Goal: Navigation & Orientation: Find specific page/section

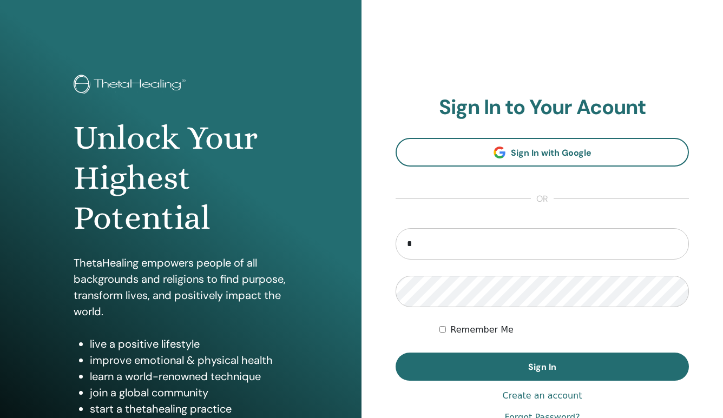
type input "**"
type input "**********"
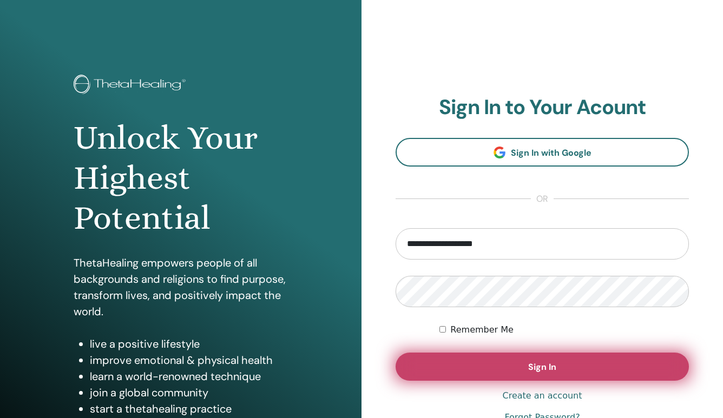
click at [623, 360] on button "Sign In" at bounding box center [541, 367] width 293 height 28
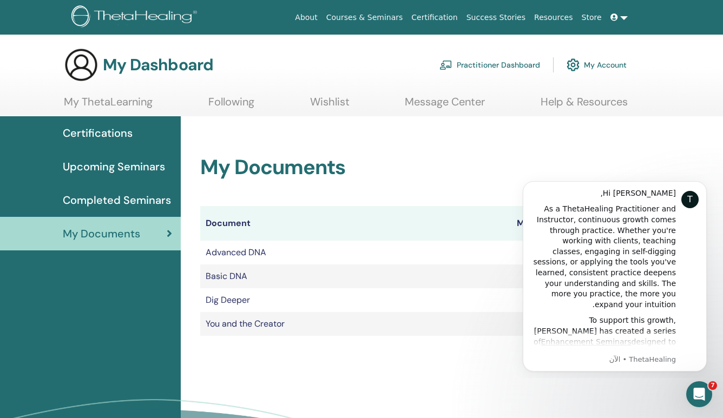
click at [540, 168] on h2 "My Documents" at bounding box center [422, 167] width 445 height 25
click at [628, 147] on div "My Documents Document Manuals Certificates Advanced DNA Certificate Basic DNA C…" at bounding box center [422, 232] width 471 height 233
click at [301, 353] on div "My Documents Document Manuals Certificates Advanced DNA Certificate Basic DNA C…" at bounding box center [452, 311] width 542 height 391
click at [700, 390] on icon "فتح برنامج مراسلة Intercom" at bounding box center [697, 393] width 18 height 18
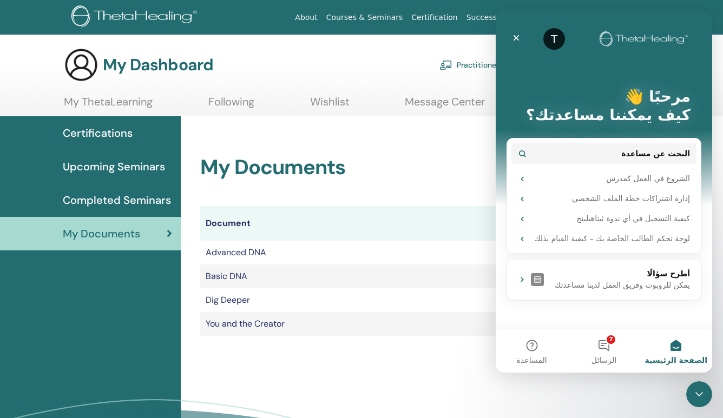
click at [394, 373] on div "My Documents Document Manuals Certificates Advanced DNA Certificate Basic DNA C…" at bounding box center [452, 311] width 542 height 391
click at [511, 40] on div "إغلاق" at bounding box center [515, 37] width 19 height 19
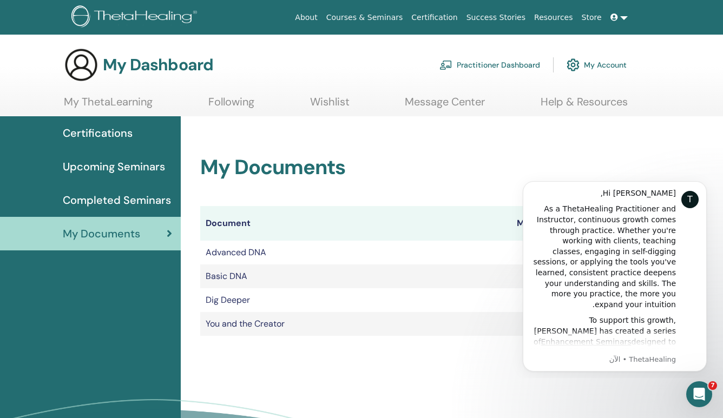
click at [148, 169] on span "Upcoming Seminars" at bounding box center [114, 166] width 102 height 16
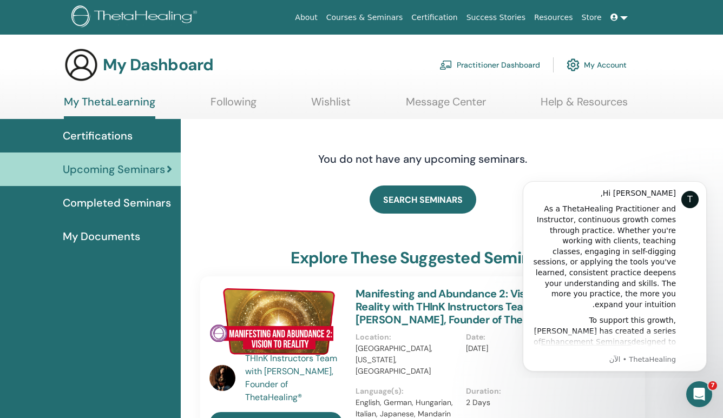
click at [529, 186] on button "Dismiss notification" at bounding box center [526, 184] width 14 height 14
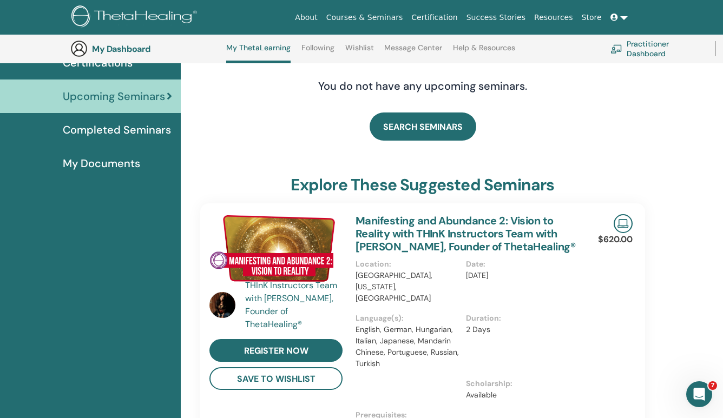
scroll to position [108, 0]
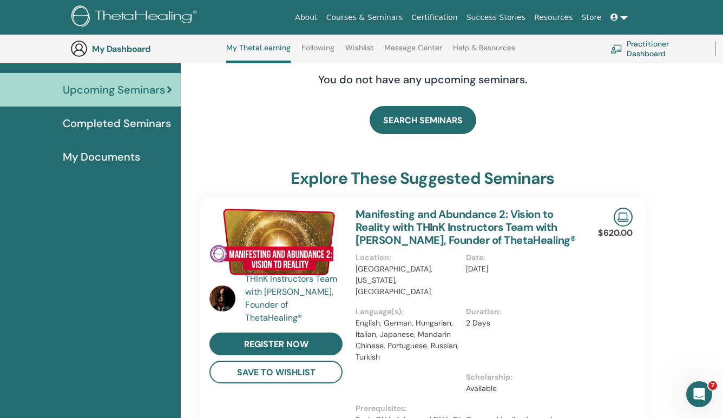
click at [645, 54] on link "Practitioner Dashboard" at bounding box center [655, 49] width 91 height 24
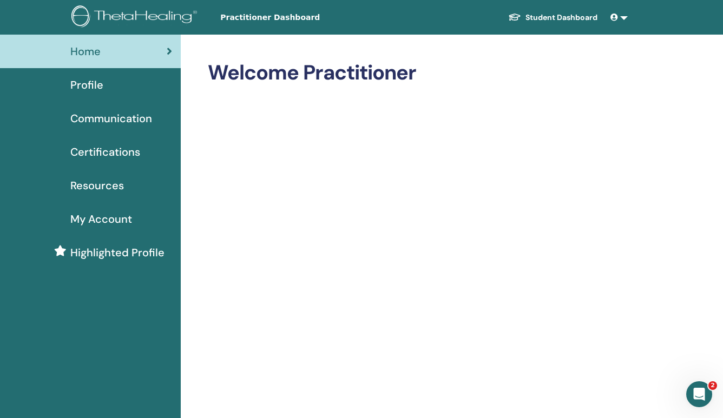
click at [86, 82] on span "Profile" at bounding box center [86, 85] width 33 height 16
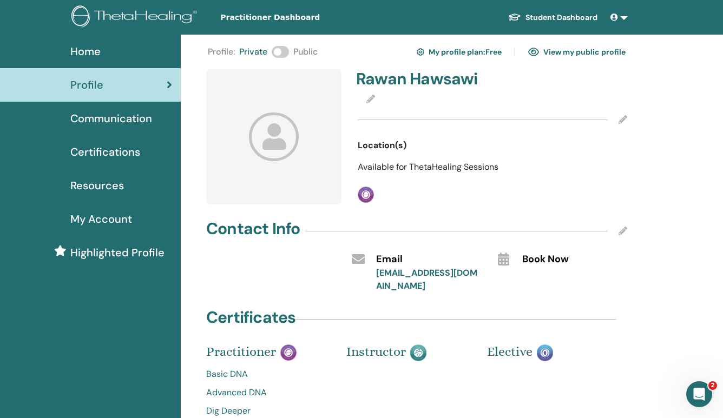
click at [487, 49] on link "My profile plan : Free" at bounding box center [458, 51] width 85 height 17
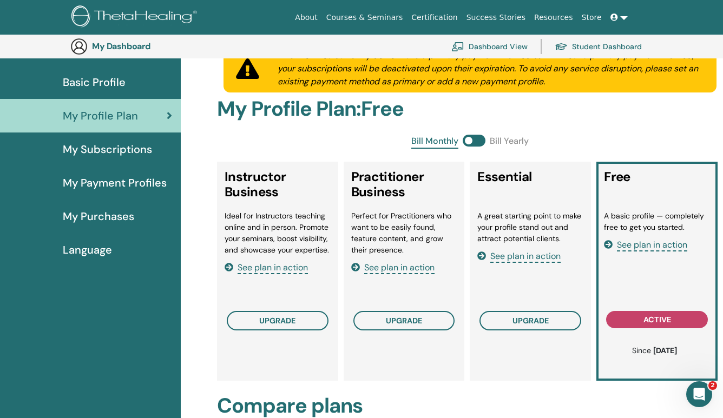
scroll to position [62, 0]
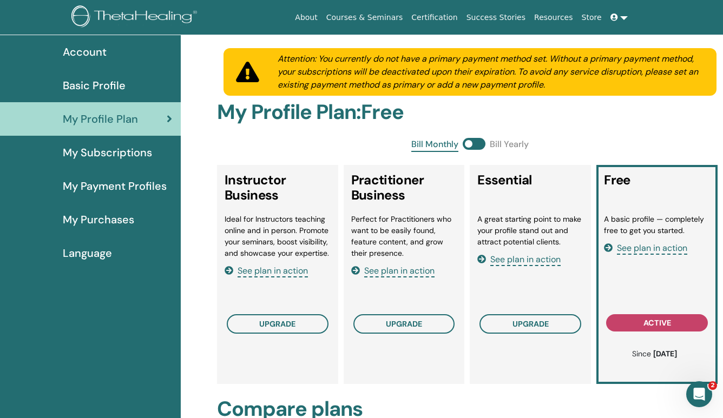
click at [624, 19] on link at bounding box center [619, 18] width 26 height 20
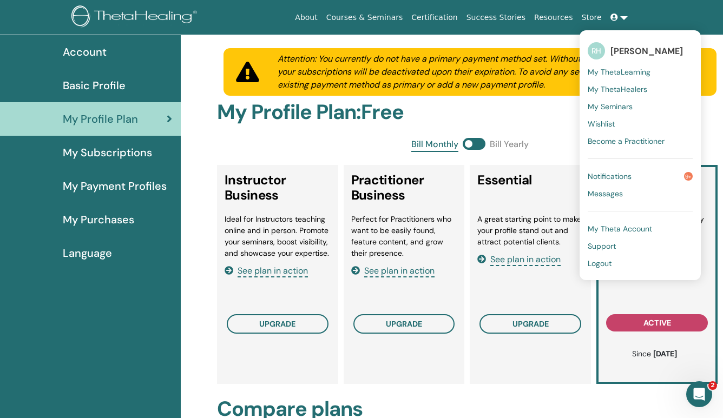
click at [380, 21] on link "Courses & Seminars" at bounding box center [364, 18] width 85 height 20
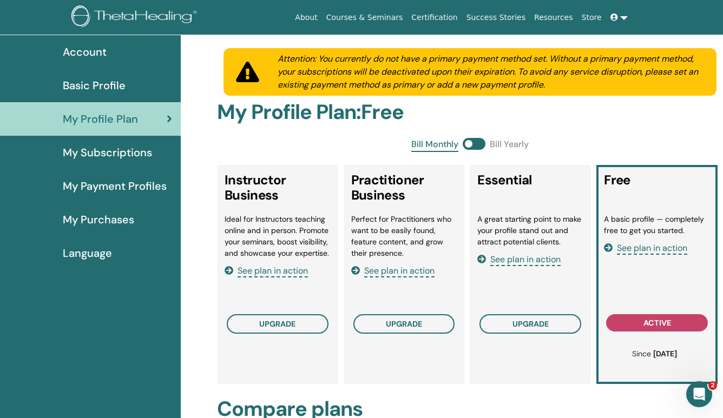
click at [132, 156] on span "My Subscriptions" at bounding box center [107, 152] width 89 height 16
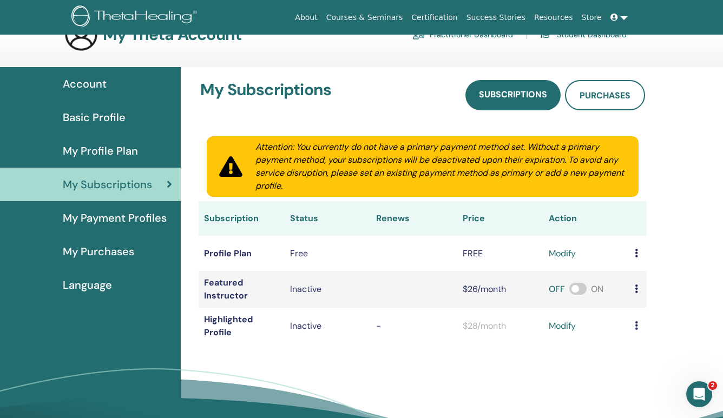
scroll to position [30, 0]
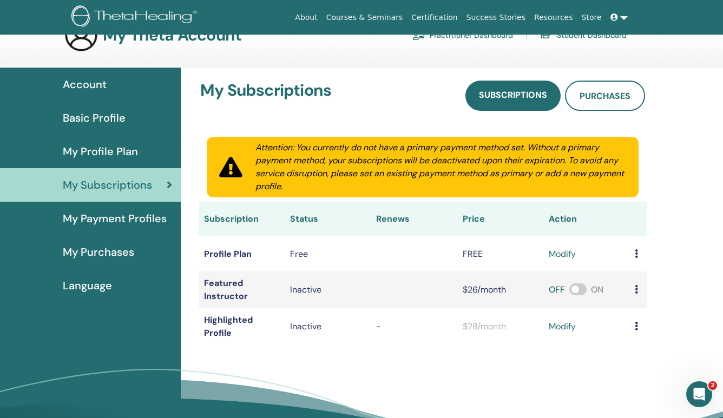
click at [92, 85] on span "Account" at bounding box center [85, 84] width 44 height 16
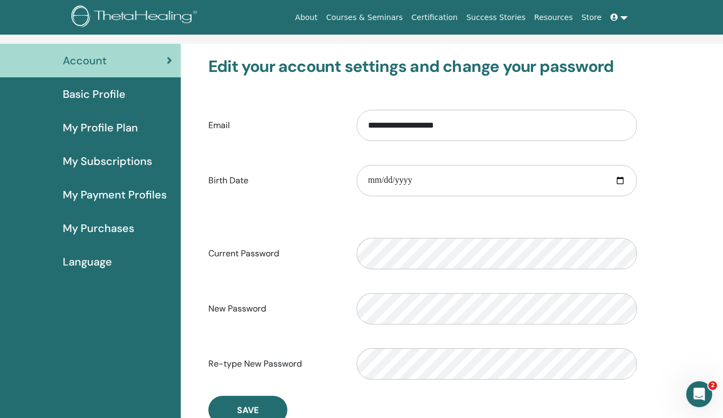
scroll to position [51, 0]
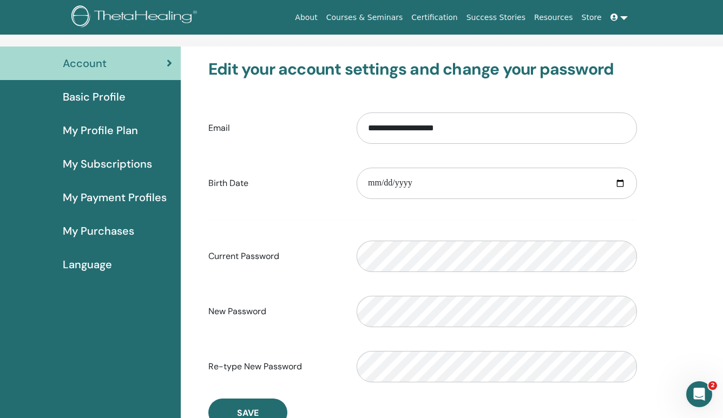
click at [172, 67] on link "Account" at bounding box center [90, 64] width 181 height 34
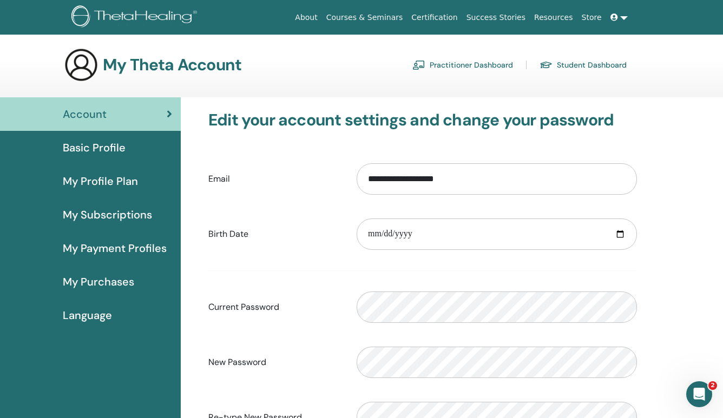
click at [626, 21] on link at bounding box center [619, 18] width 26 height 20
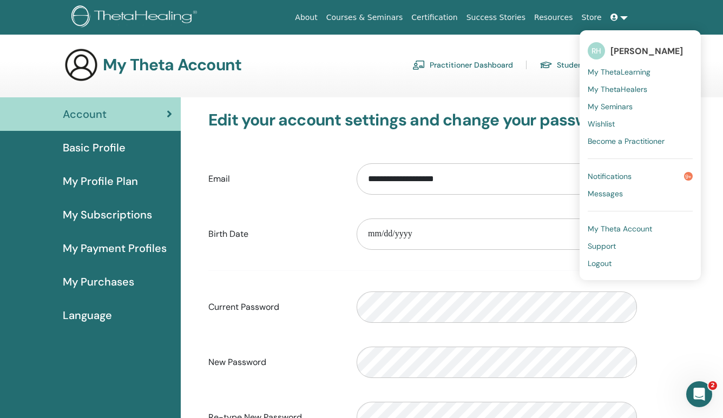
click at [633, 72] on span "My ThetaLearning" at bounding box center [618, 72] width 63 height 10
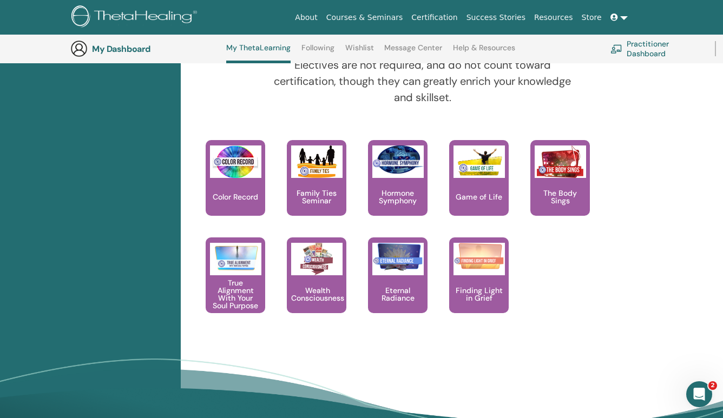
scroll to position [1140, 0]
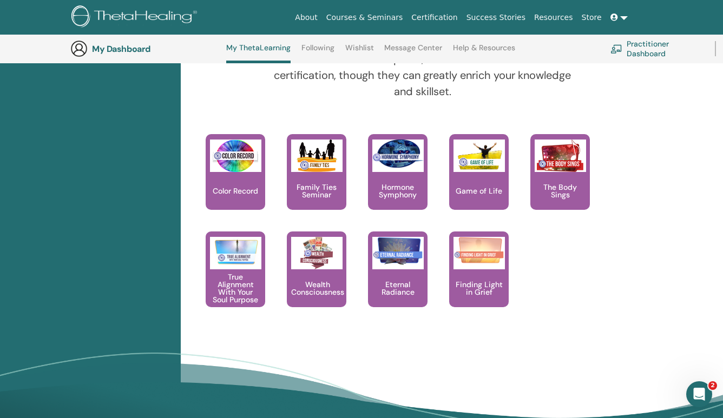
click at [626, 17] on link at bounding box center [619, 18] width 26 height 20
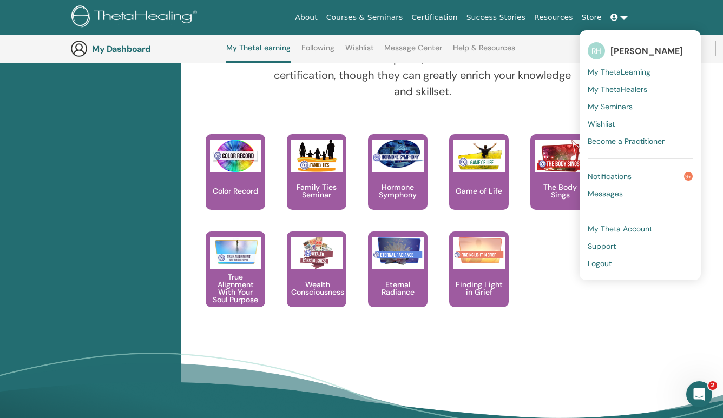
click at [638, 88] on span "My ThetaHealers" at bounding box center [616, 89] width 59 height 10
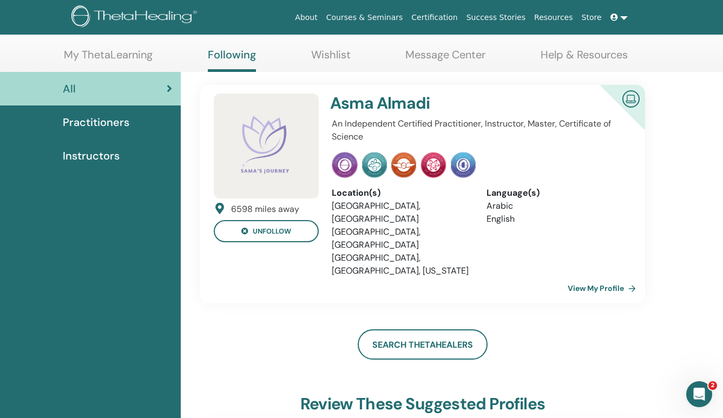
scroll to position [18, 0]
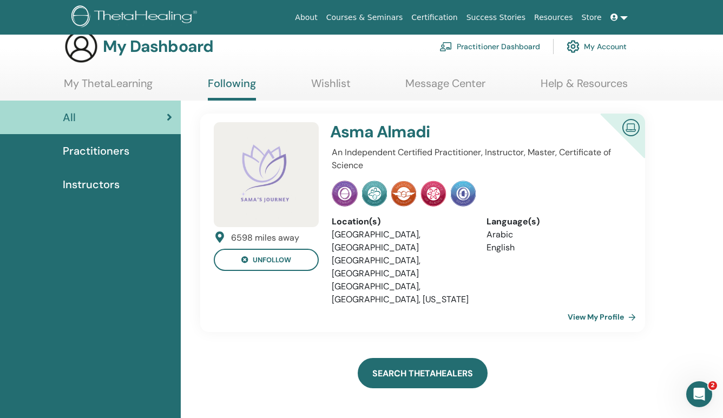
click at [448, 358] on link "Search ThetaHealers" at bounding box center [422, 373] width 130 height 30
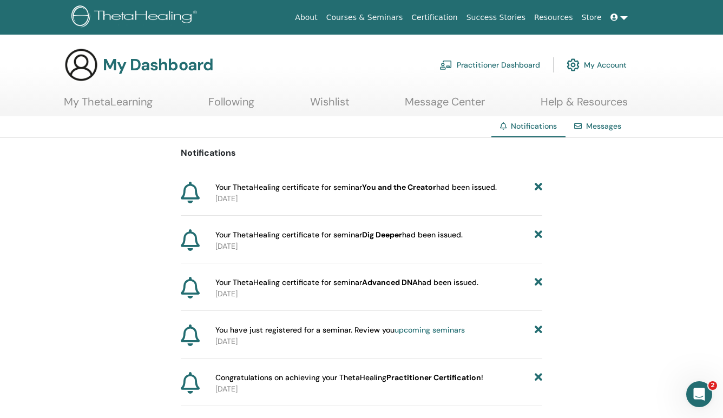
click at [496, 74] on link "Practitioner Dashboard" at bounding box center [489, 65] width 101 height 24
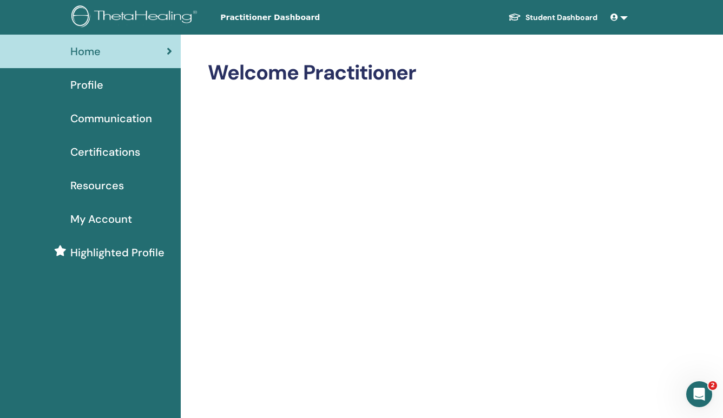
click at [619, 21] on span at bounding box center [615, 17] width 10 height 9
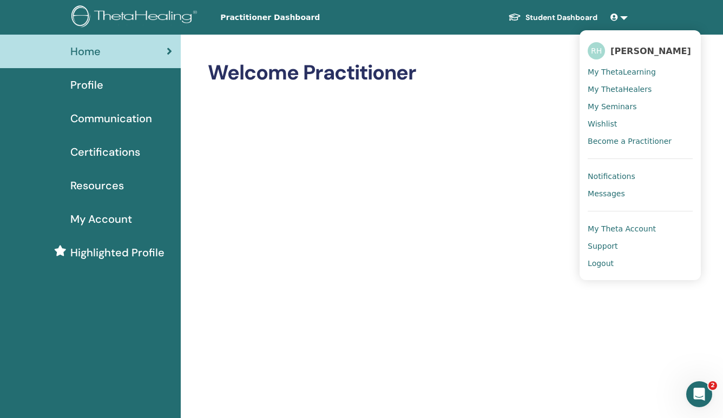
click at [104, 156] on span "Certifications" at bounding box center [105, 152] width 70 height 16
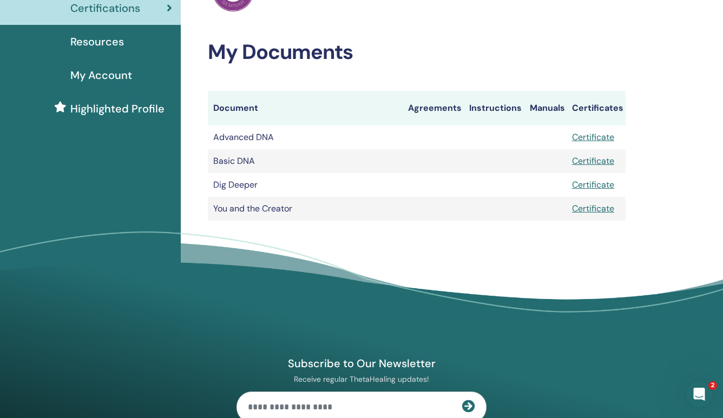
scroll to position [145, 0]
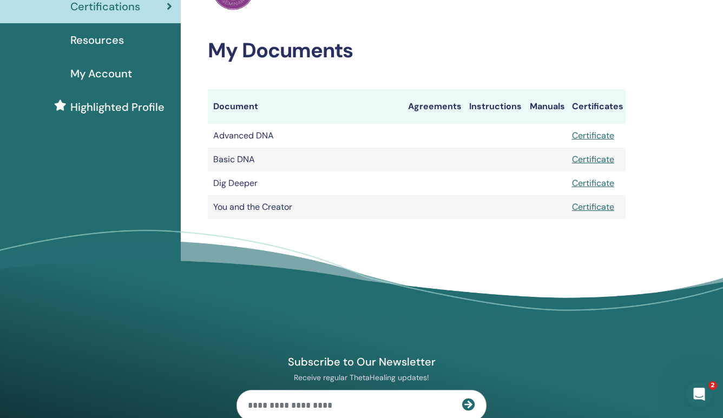
click at [594, 211] on link "Certificate" at bounding box center [593, 206] width 42 height 11
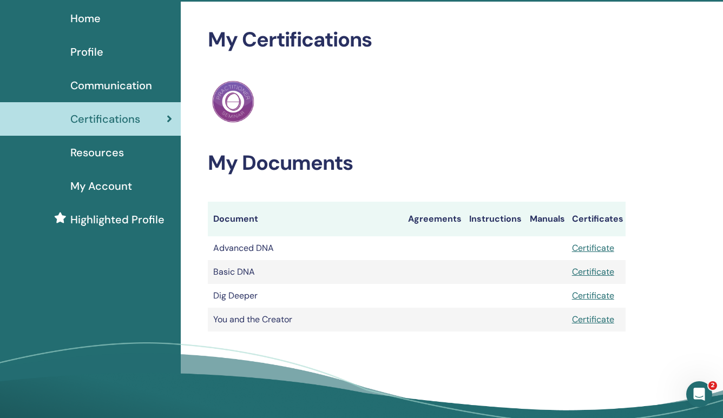
scroll to position [-2, 0]
